Goal: Task Accomplishment & Management: Complete application form

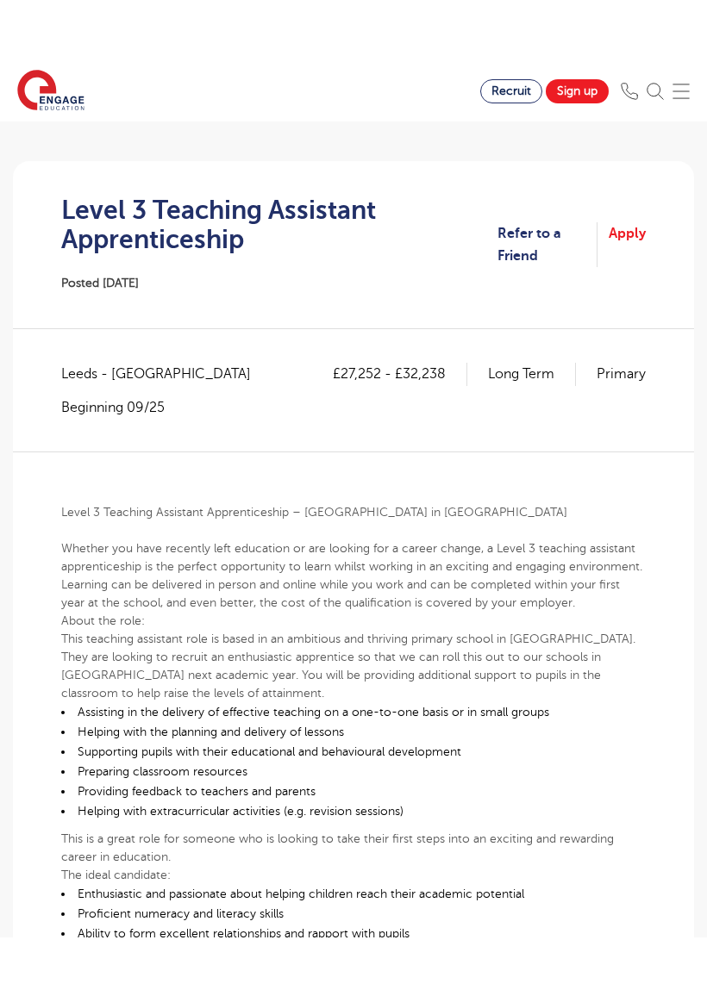
scroll to position [197, 0]
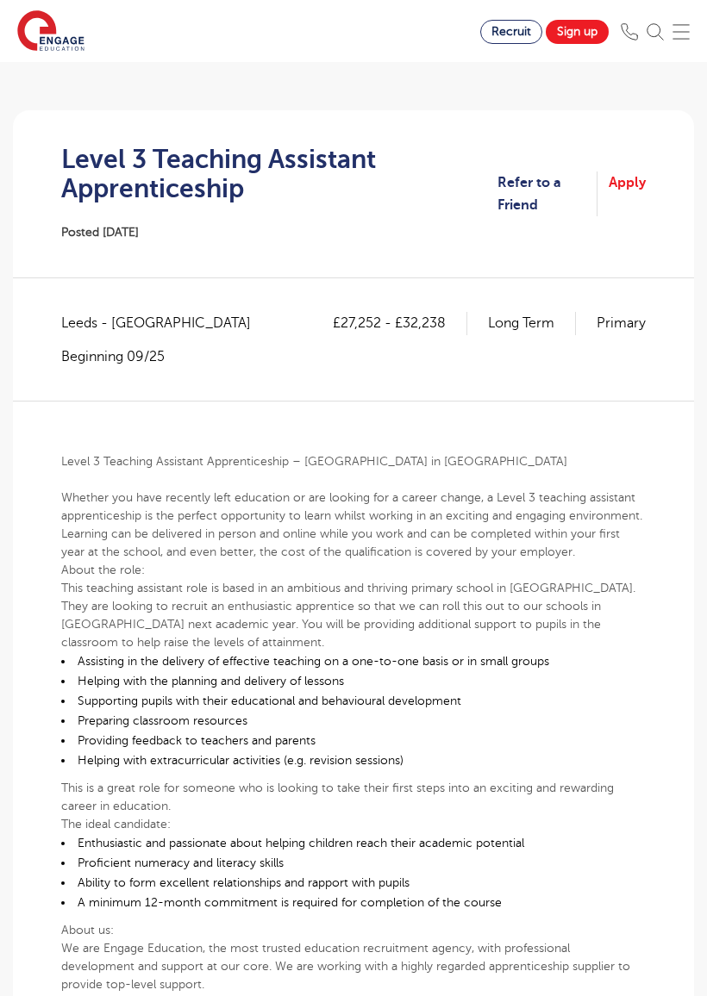
click at [624, 206] on link "Apply" at bounding box center [626, 195] width 37 height 46
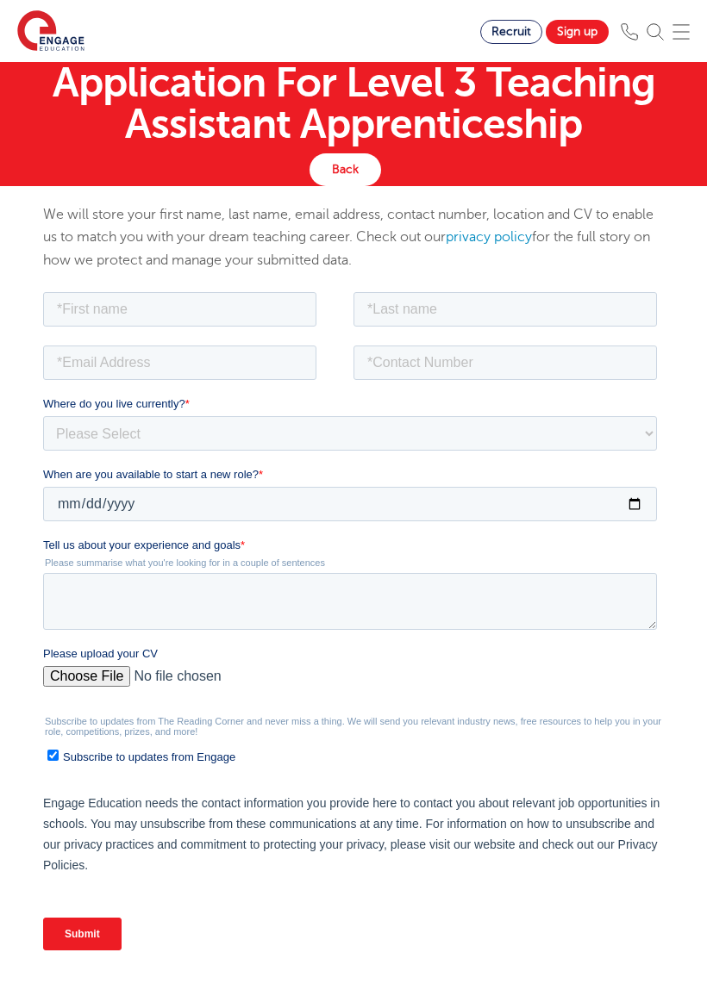
scroll to position [71, 0]
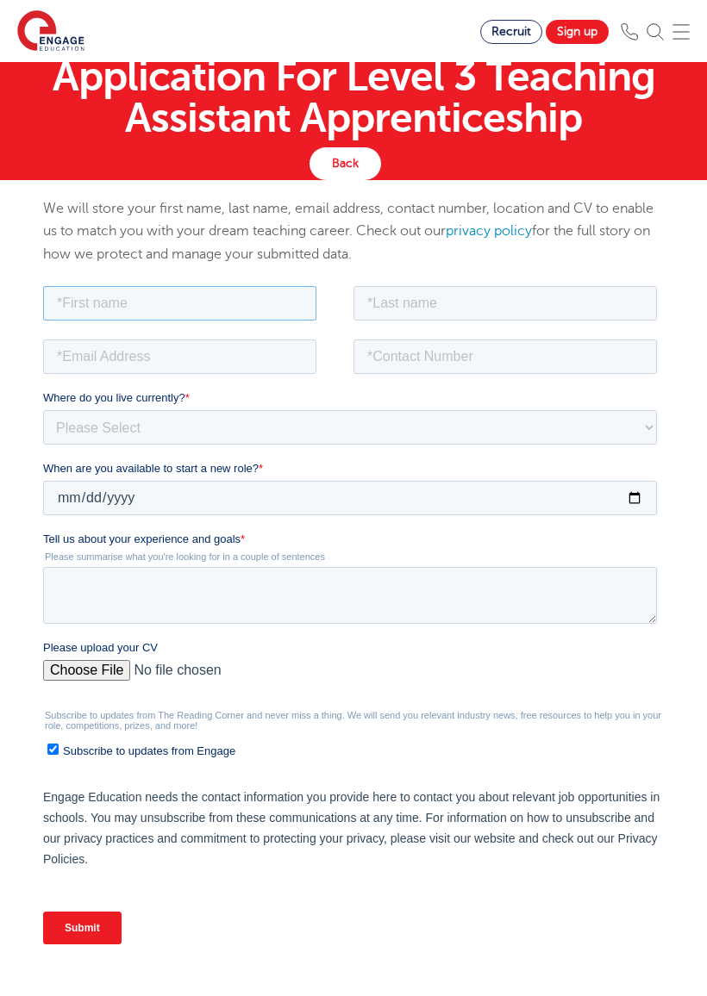
click at [223, 316] on input "text" at bounding box center [179, 302] width 273 height 34
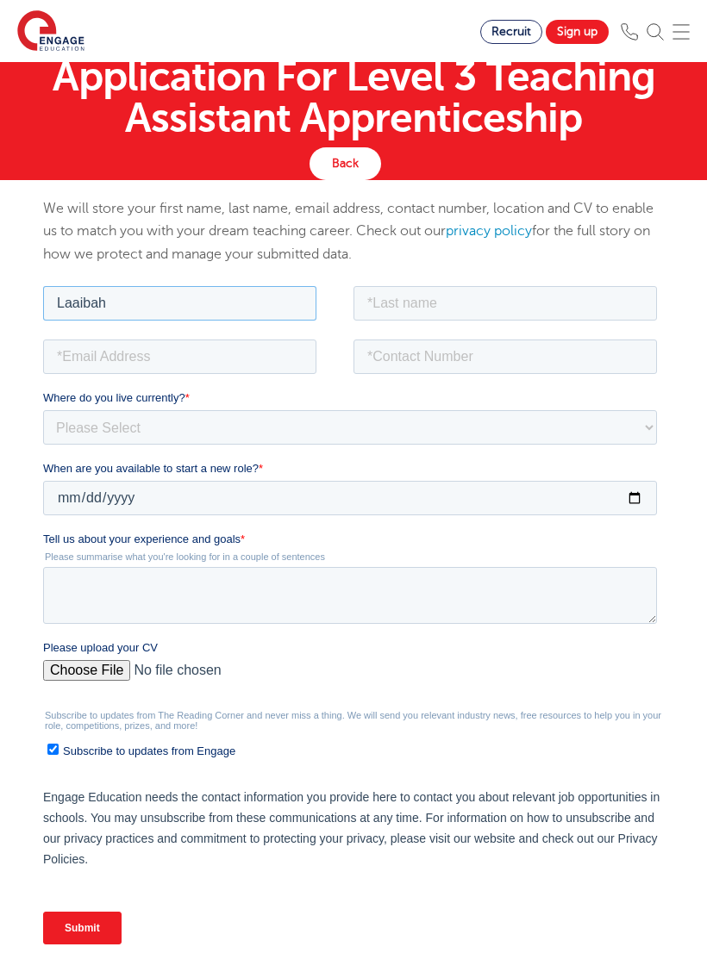
type input "Laaibah"
click at [541, 299] on input "text" at bounding box center [504, 302] width 303 height 34
type input "Rehman"
click at [235, 365] on input "email" at bounding box center [179, 356] width 273 height 34
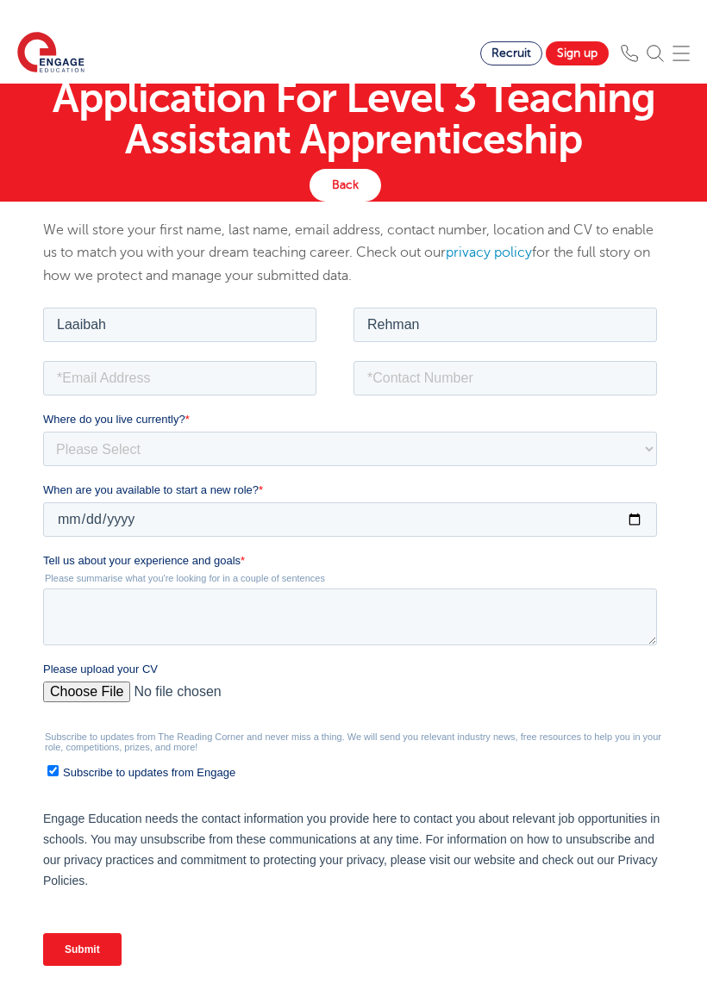
type input "[EMAIL_ADDRESS][DOMAIN_NAME]"
type input "[PHONE_NUMBER]"
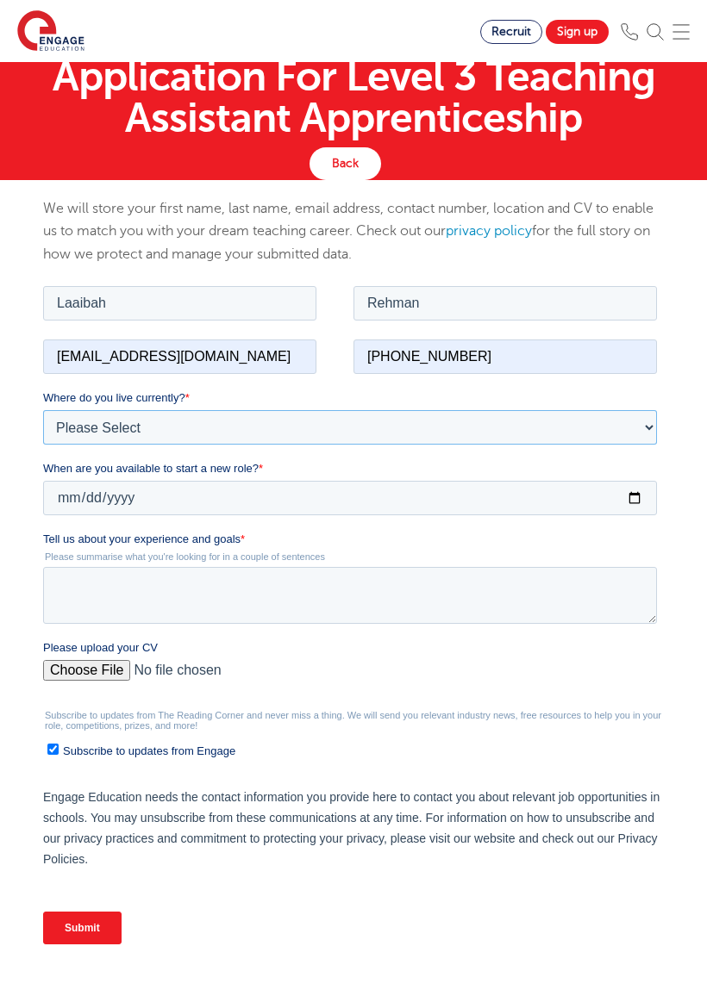
click at [259, 419] on select "Please Select [GEOGRAPHIC_DATA] [GEOGRAPHIC_DATA] [GEOGRAPHIC_DATA] [GEOGRAPHIC…" at bounding box center [350, 426] width 614 height 34
select select "UK"
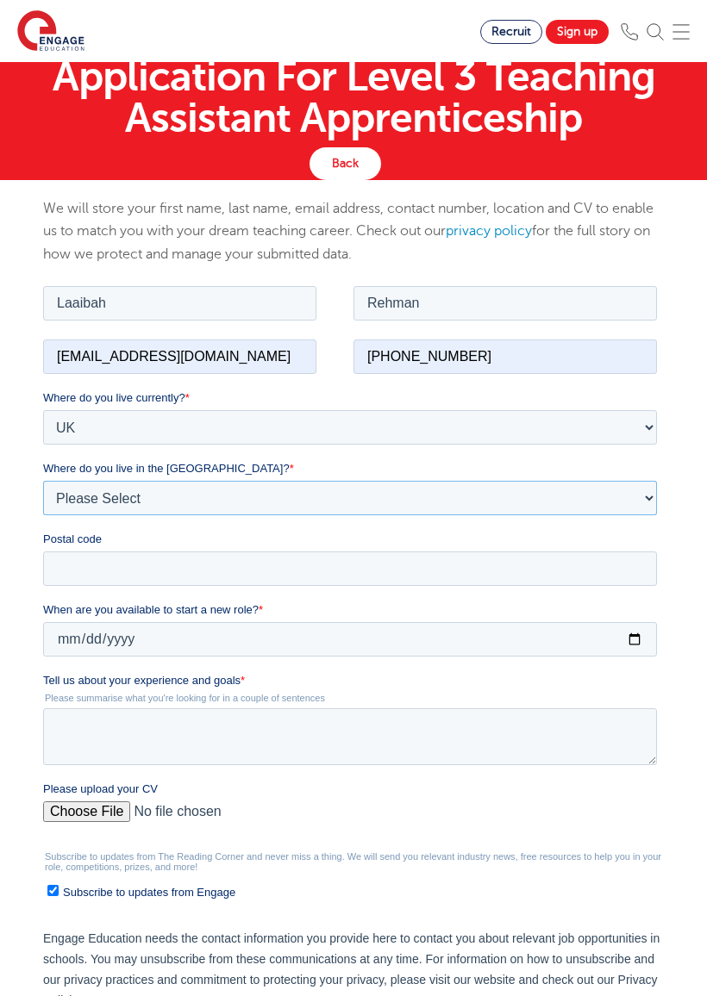
click at [264, 494] on select "Please Select Overseas [GEOGRAPHIC_DATA] [GEOGRAPHIC_DATA] [GEOGRAPHIC_DATA] [G…" at bounding box center [350, 497] width 614 height 34
select select "[GEOGRAPHIC_DATA]"
click at [337, 559] on input "Postal code" at bounding box center [350, 568] width 614 height 34
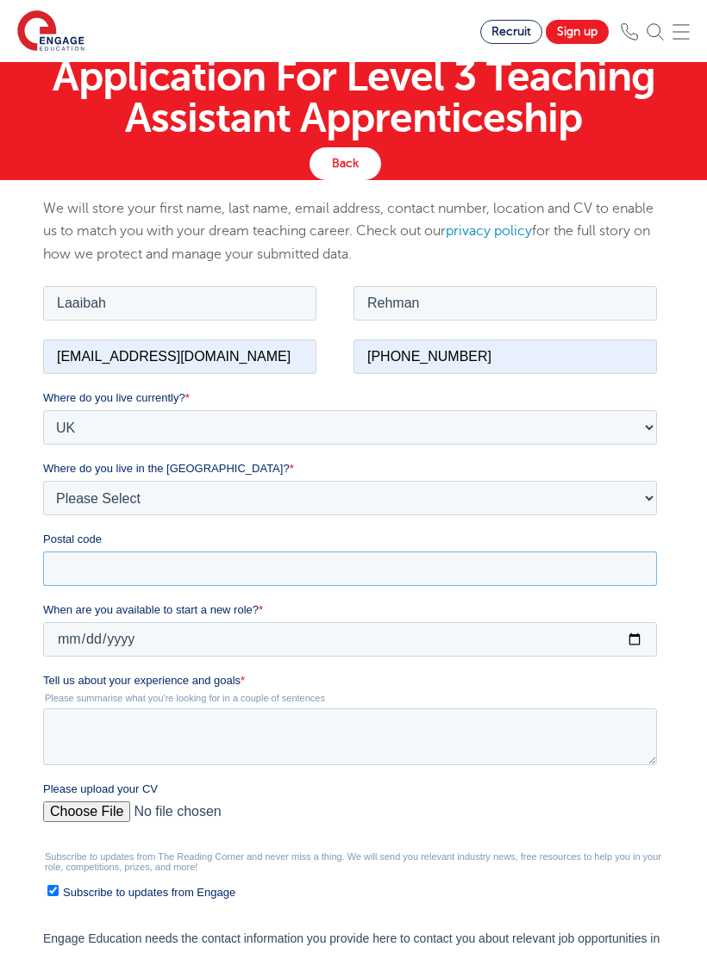
type input "ls17 7en"
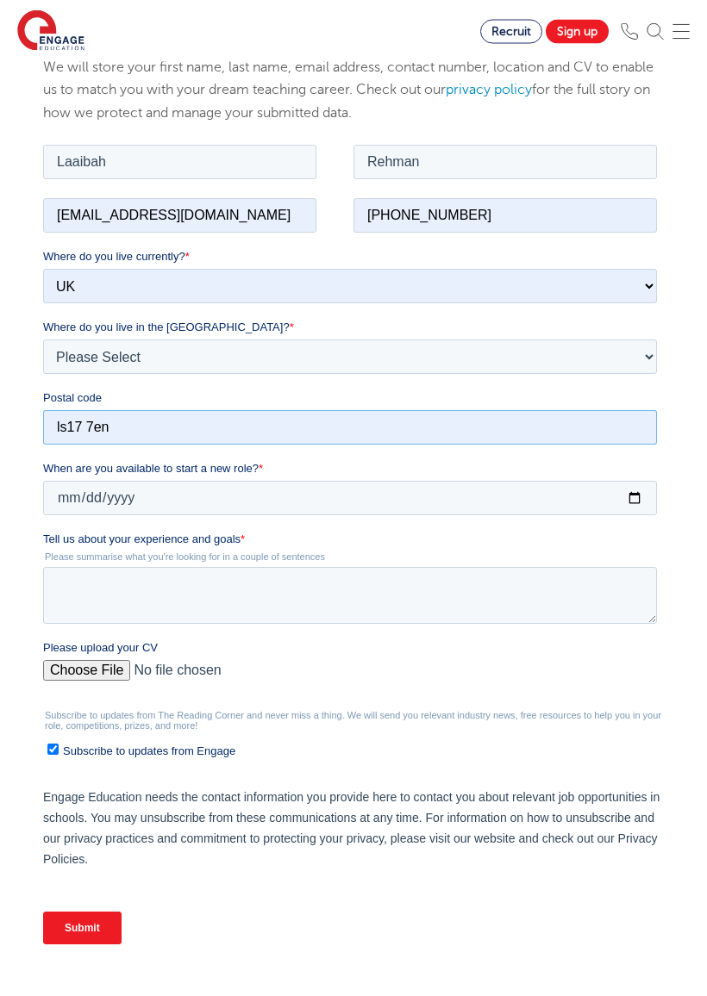
scroll to position [212, 0]
click at [369, 497] on input "When are you available to start a new role? *" at bounding box center [350, 497] width 614 height 34
type input "[DATE]"
click at [310, 603] on textarea "Tell us about your experience and goals *" at bounding box center [350, 594] width 614 height 57
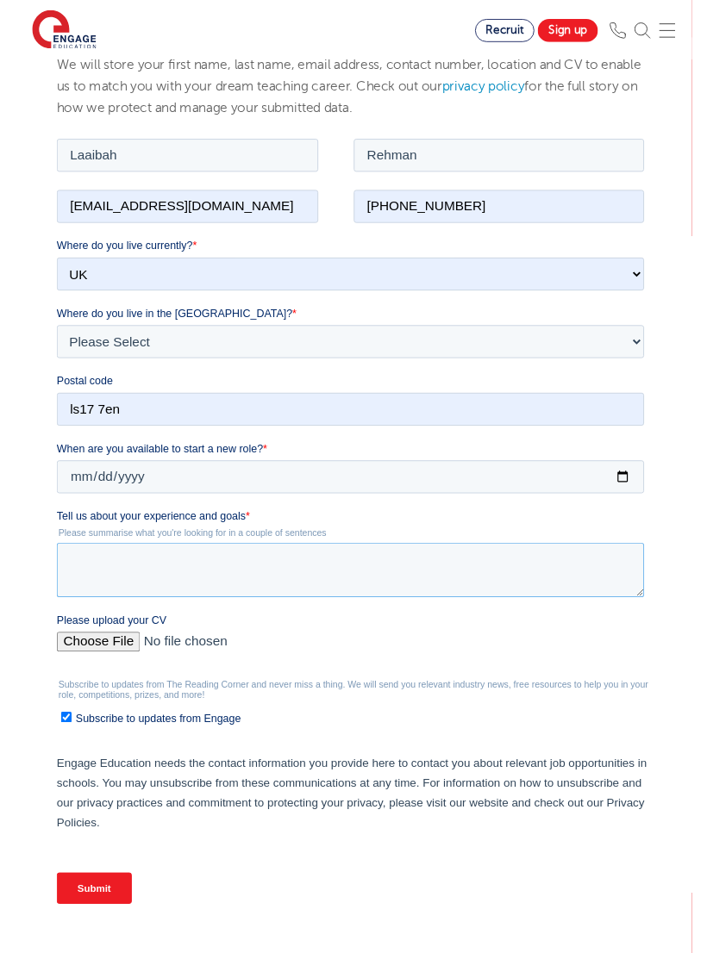
scroll to position [211, 0]
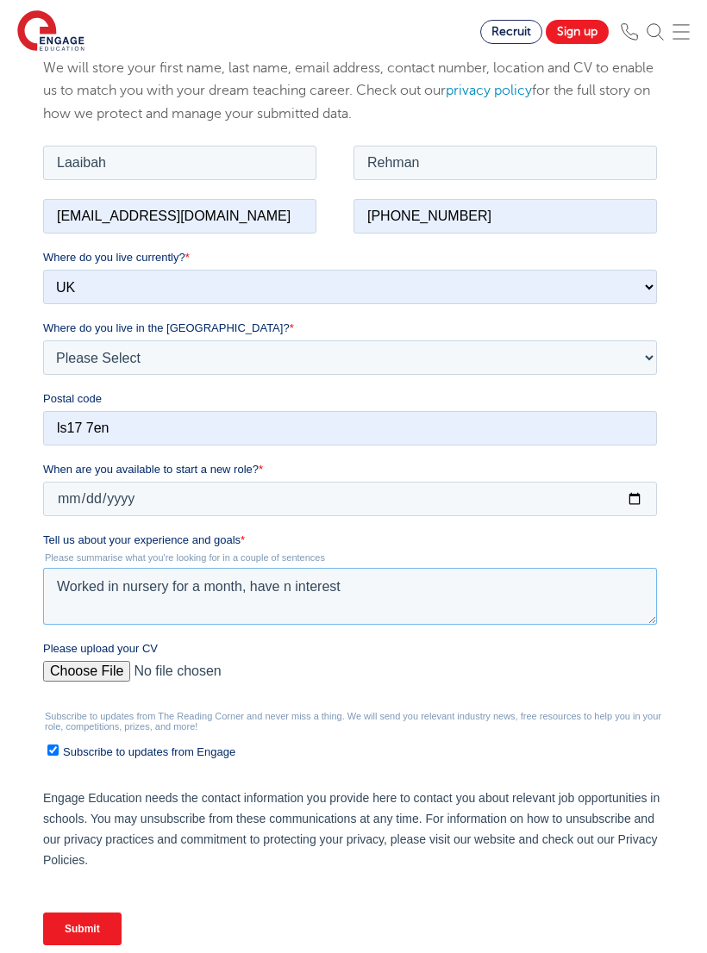
click at [287, 590] on textarea "Worked in nursery for a month, have n interest" at bounding box center [350, 595] width 614 height 57
click at [286, 590] on textarea "Worked in nursery for a month, have n interest" at bounding box center [350, 595] width 614 height 57
click at [402, 597] on textarea "Worked in nursery for a month, have an interest" at bounding box center [350, 595] width 614 height 57
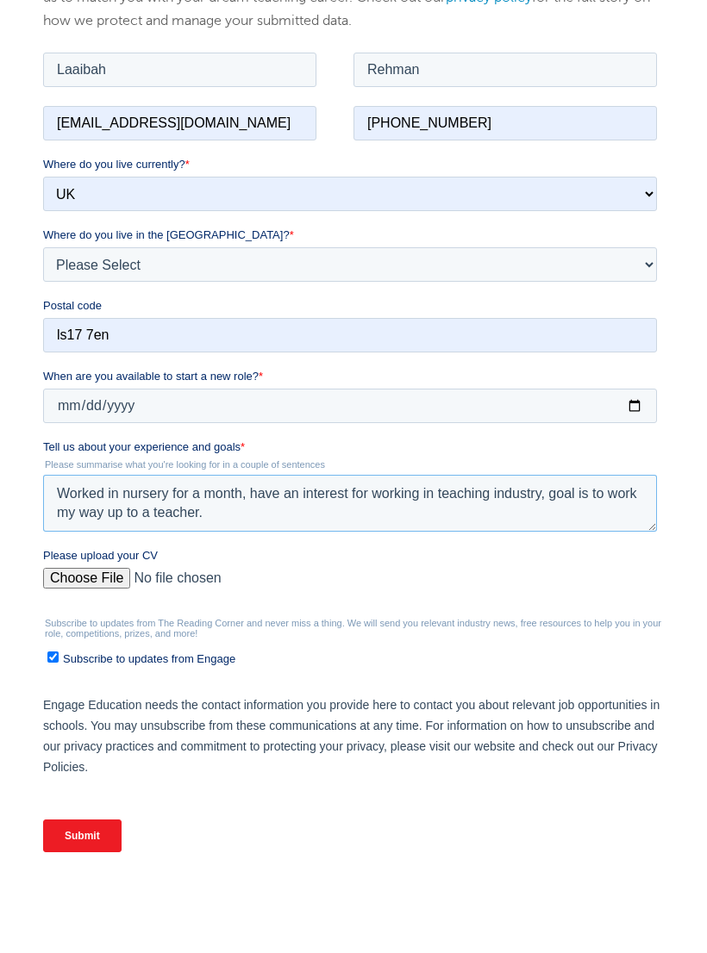
type textarea "Worked in nursery for a month, have an interest for working in teaching industr…"
click at [58, 582] on input "Please upload your CV" at bounding box center [350, 585] width 614 height 34
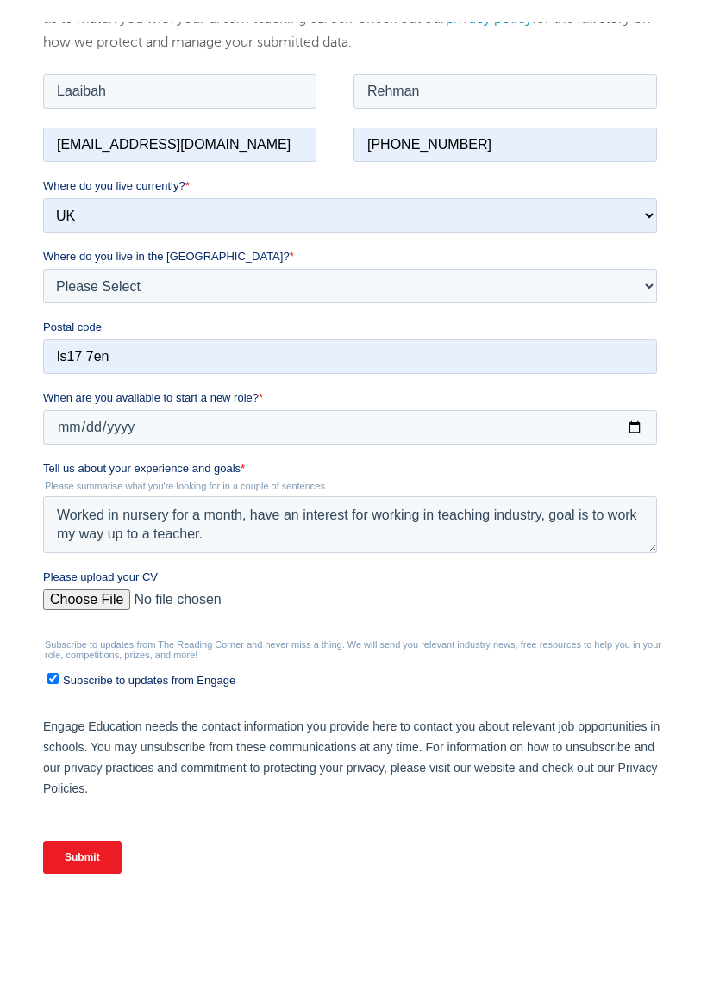
scroll to position [304, 0]
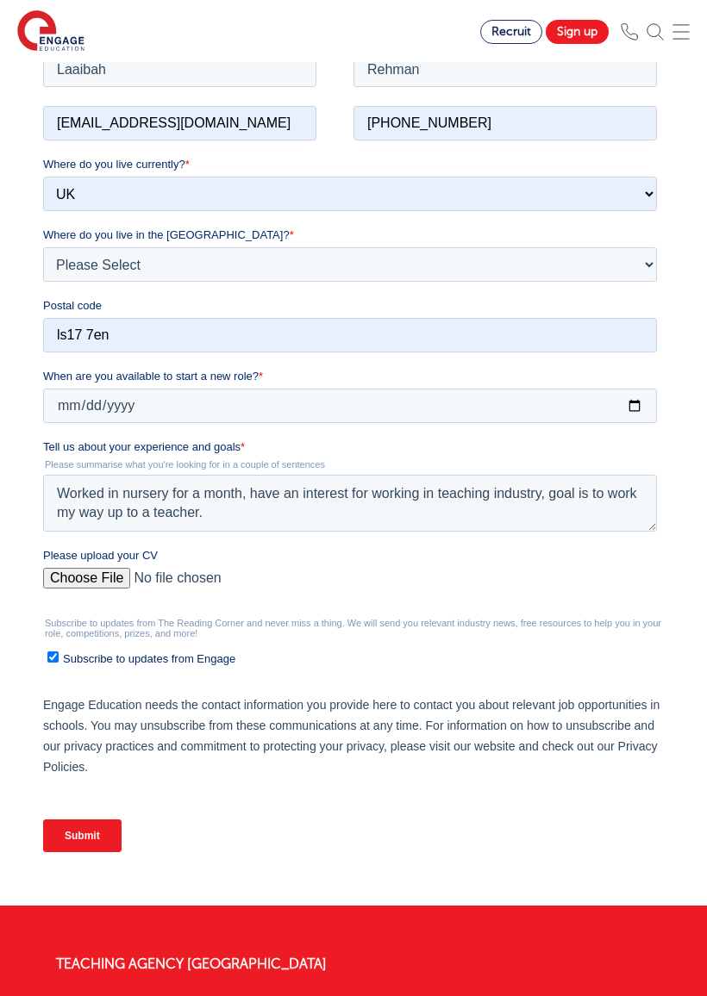
type input "C:\fakepath\CV’.pdf"
click at [40, 706] on div "We will store your first name, last name, email address, contact number, locati…" at bounding box center [353, 426] width 646 height 925
click at [55, 662] on input "Subscribe to updates from Engage" at bounding box center [52, 656] width 11 height 11
checkbox input "false"
click at [100, 834] on input "Submit" at bounding box center [82, 835] width 78 height 33
